Goal: Use online tool/utility: Utilize a website feature to perform a specific function

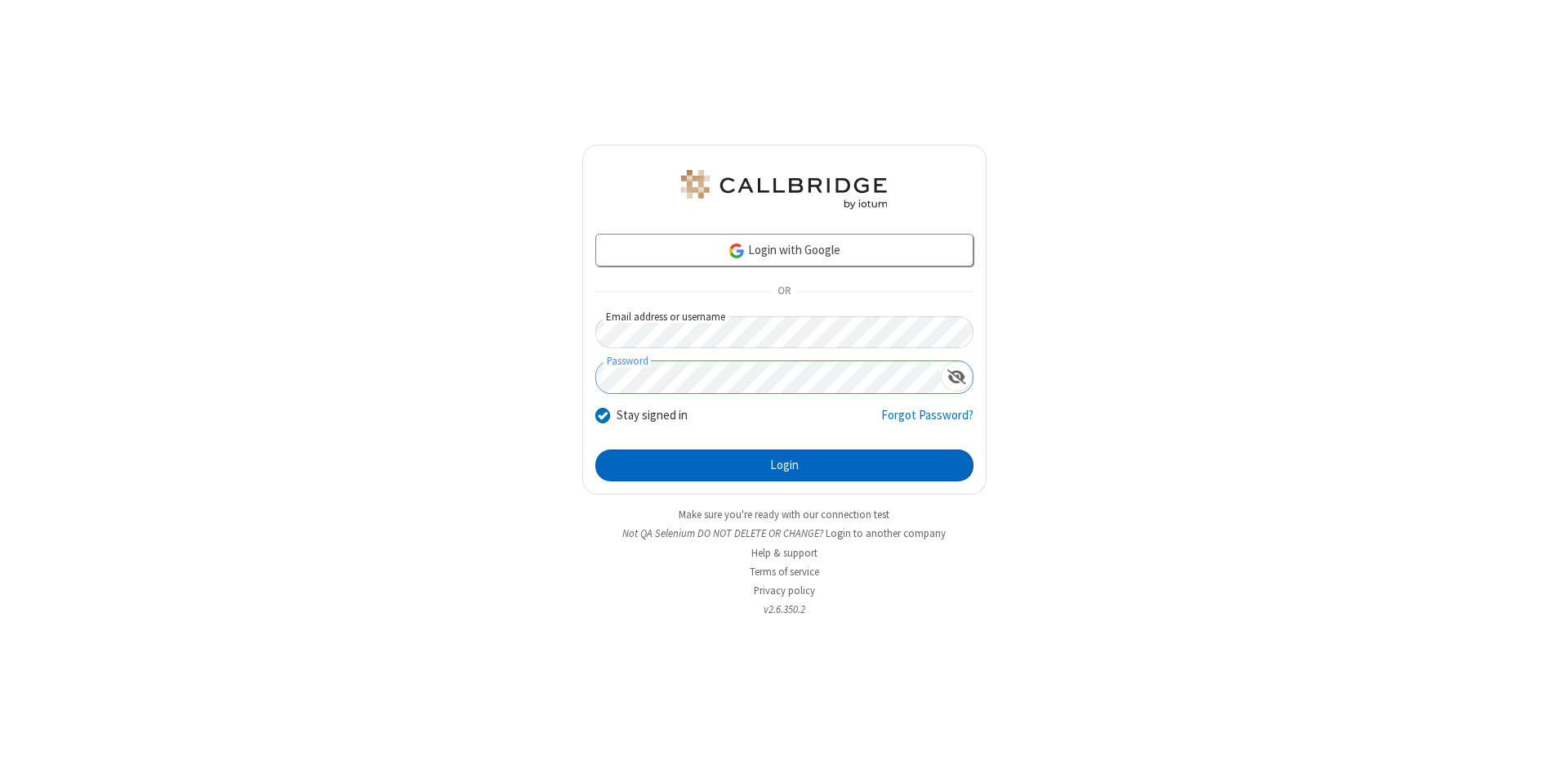
click at [784, 466] on button "Login" at bounding box center [784, 465] width 378 height 33
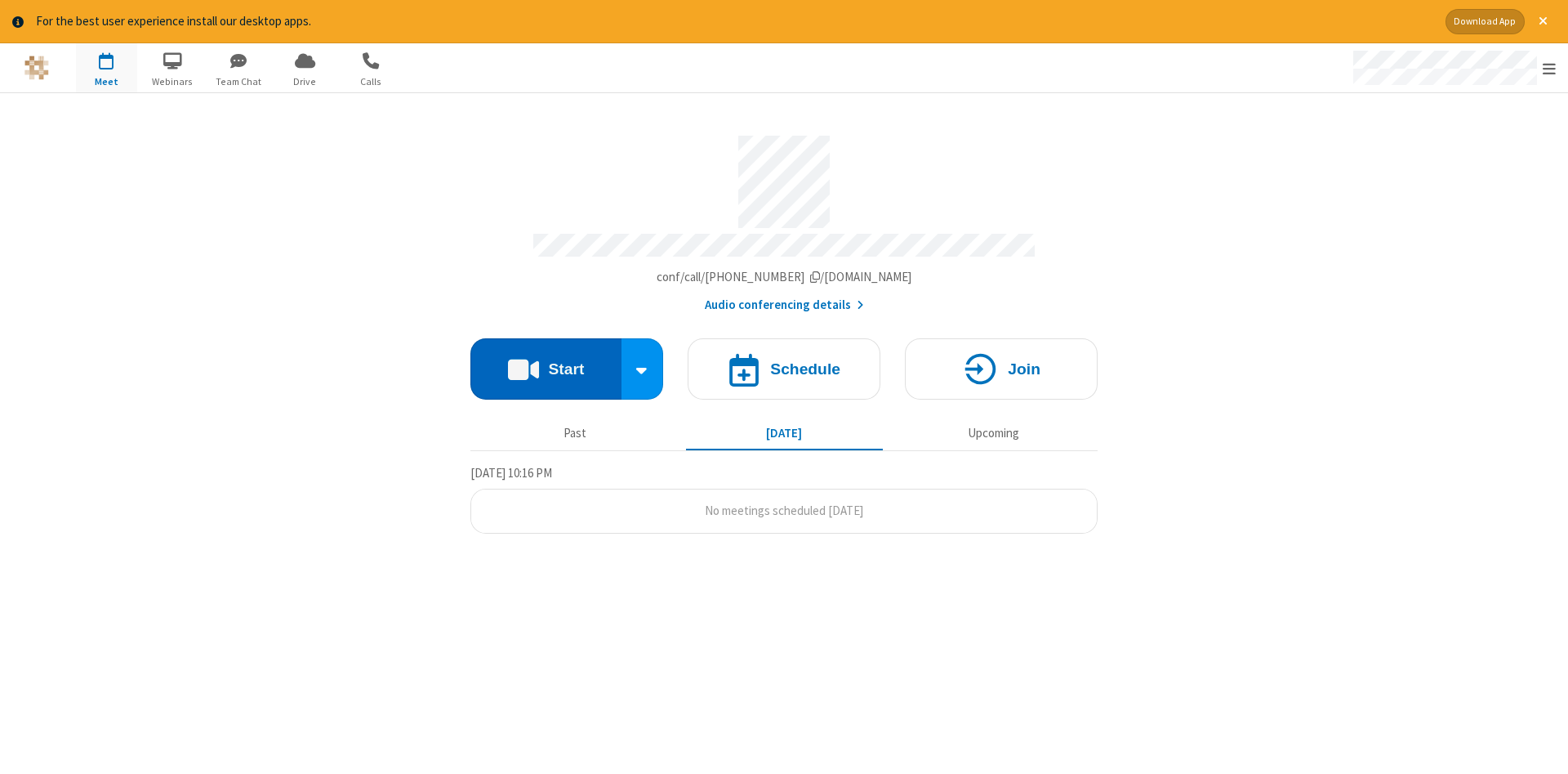
click at [545, 363] on button "Start" at bounding box center [546, 369] width 151 height 62
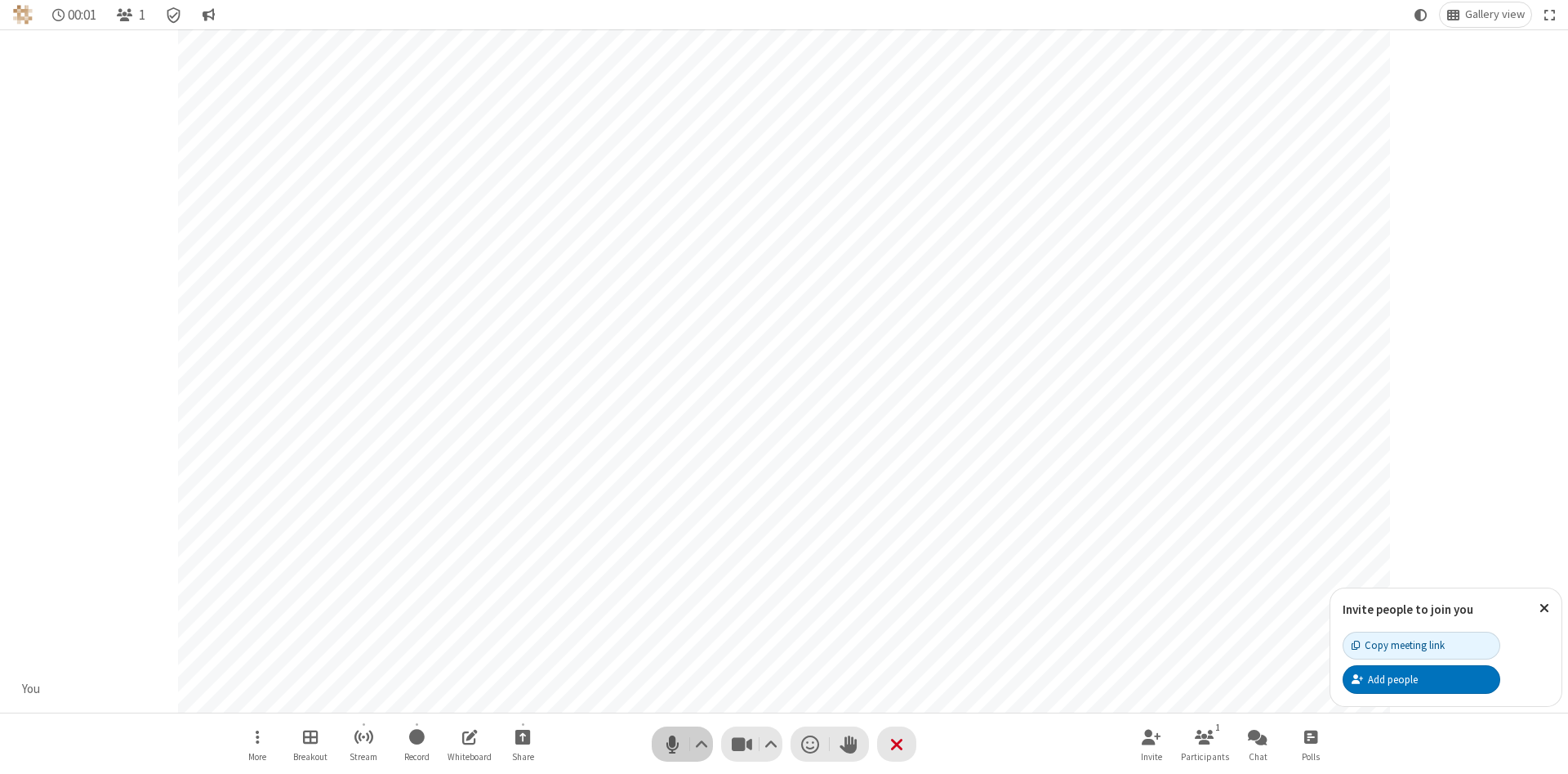
click at [672, 744] on span "Mute (Alt+A)" at bounding box center [672, 744] width 25 height 24
click at [672, 744] on span "Unmute (Alt+A)" at bounding box center [672, 744] width 25 height 24
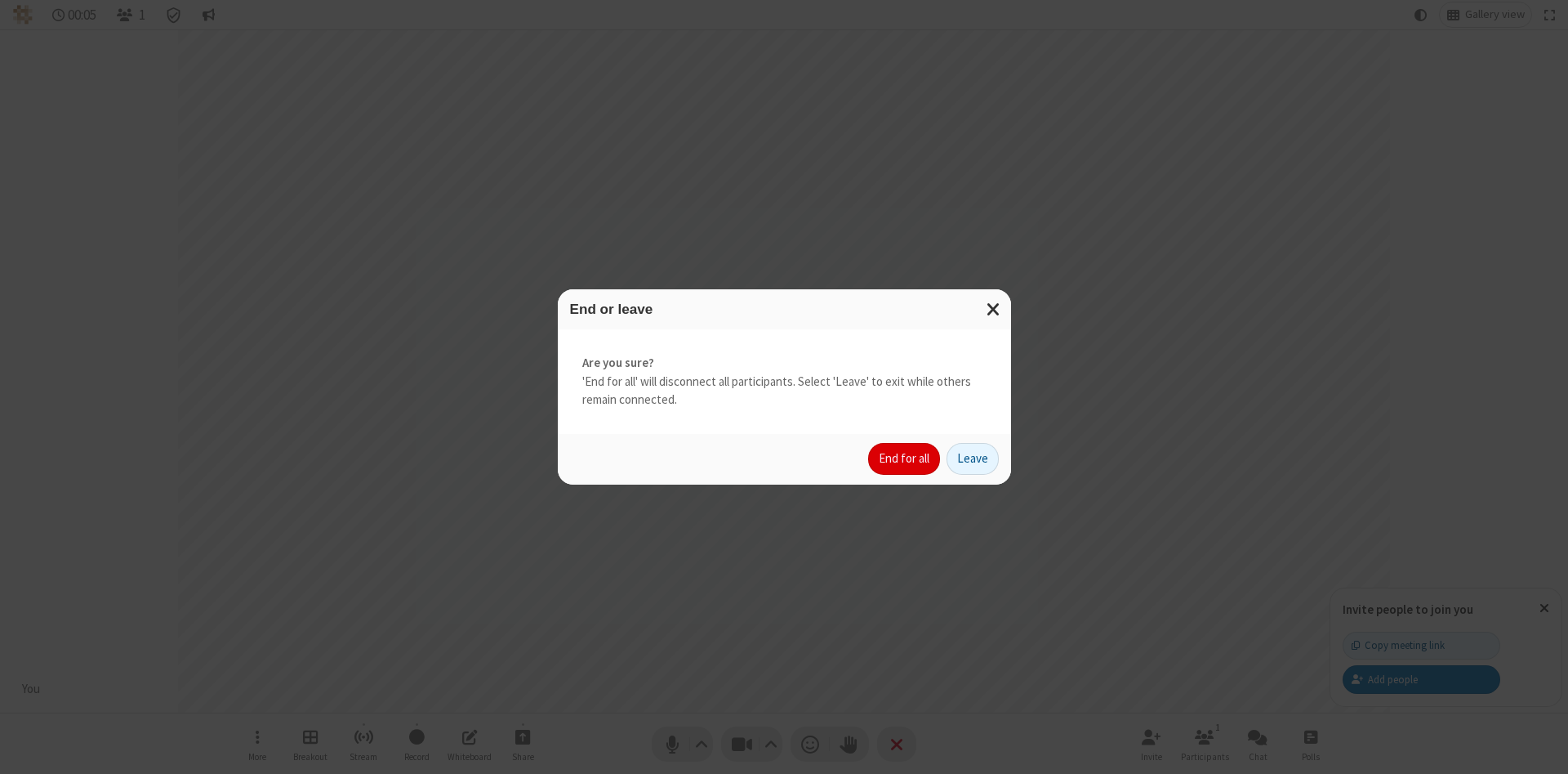
click at [905, 459] on button "End for all" at bounding box center [904, 459] width 72 height 33
